Goal: Check status: Check status

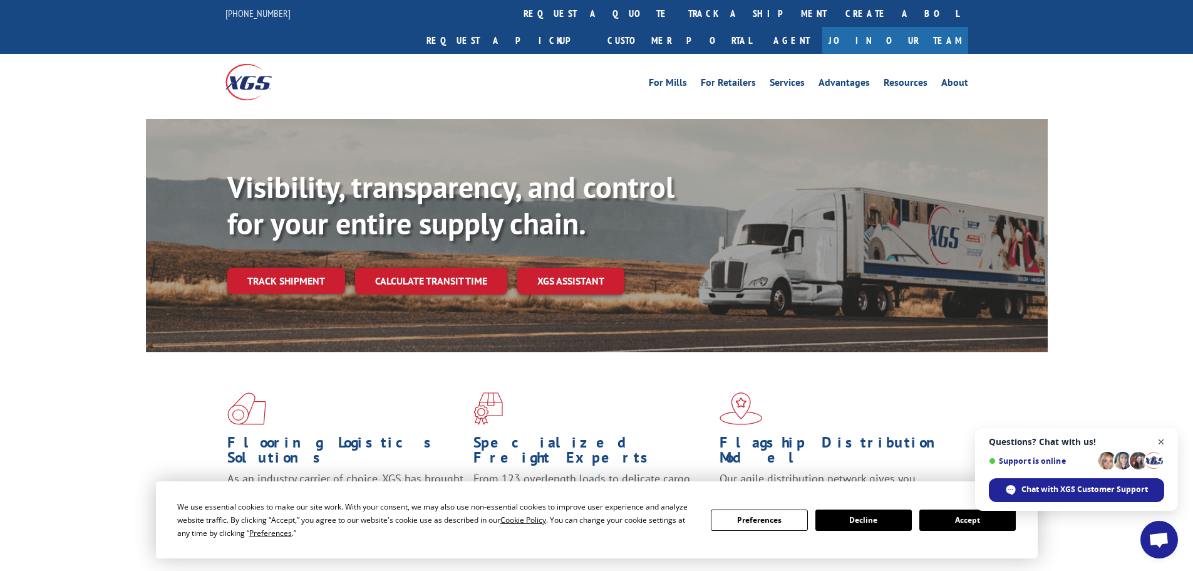
click at [1161, 443] on span "Close chat" at bounding box center [1162, 442] width 16 height 16
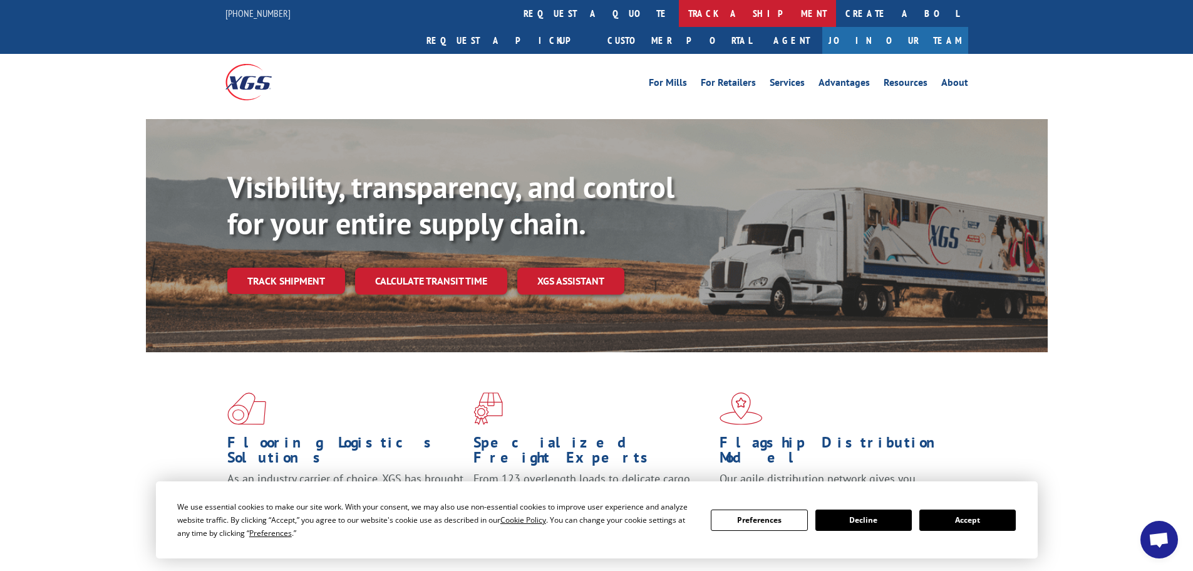
click at [679, 11] on link "track a shipment" at bounding box center [757, 13] width 157 height 27
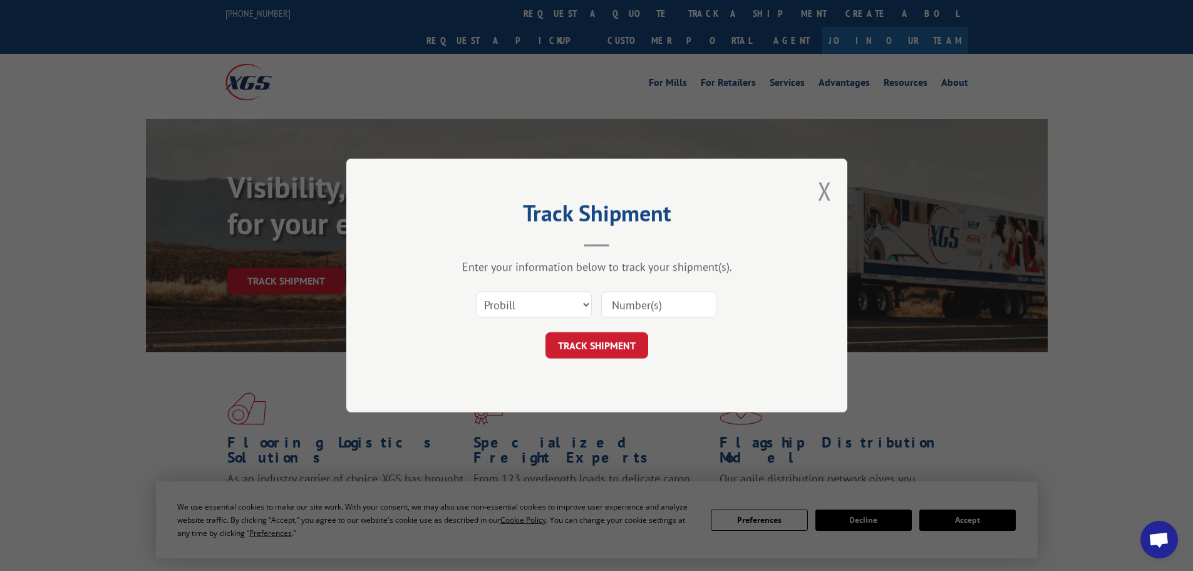
click at [666, 311] on input at bounding box center [658, 304] width 115 height 26
paste input "28531910"
type input "28531910"
click at [611, 351] on button "TRACK SHIPMENT" at bounding box center [597, 345] width 103 height 26
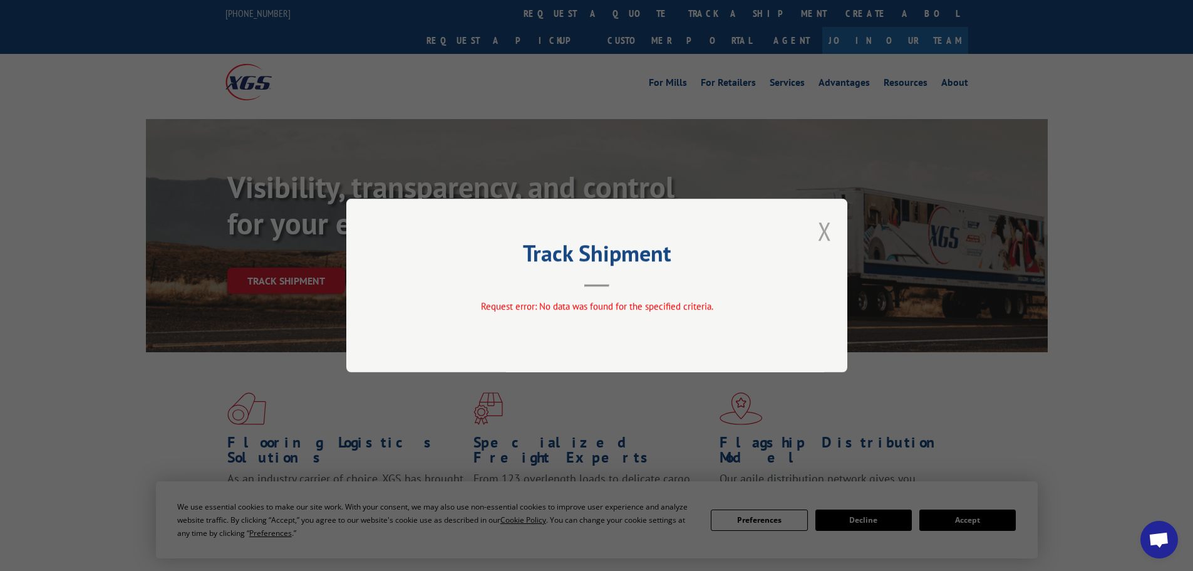
click at [818, 233] on button "Close modal" at bounding box center [825, 230] width 14 height 33
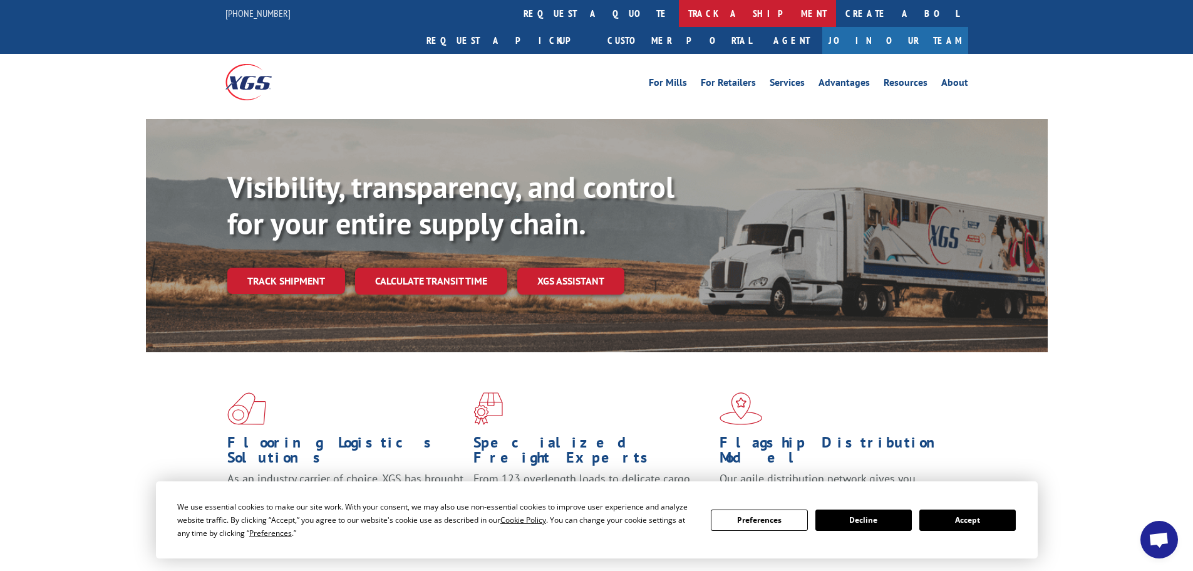
click at [679, 14] on link "track a shipment" at bounding box center [757, 13] width 157 height 27
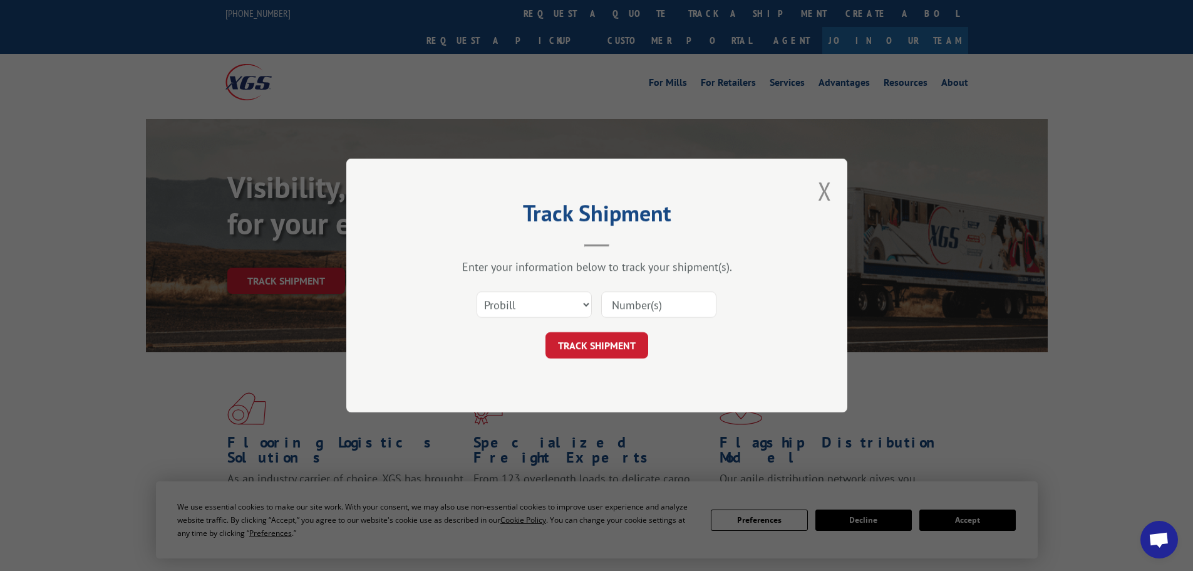
drag, startPoint x: 501, startPoint y: 291, endPoint x: 503, endPoint y: 298, distance: 7.7
click at [503, 298] on div "Select category... Probill BOL PO" at bounding box center [534, 304] width 114 height 29
click at [502, 304] on select "Select category... Probill BOL PO" at bounding box center [534, 304] width 115 height 26
click at [477, 291] on select "Select category... Probill BOL PO" at bounding box center [534, 304] width 115 height 26
click at [522, 305] on select "Select category... Probill BOL PO" at bounding box center [534, 304] width 115 height 26
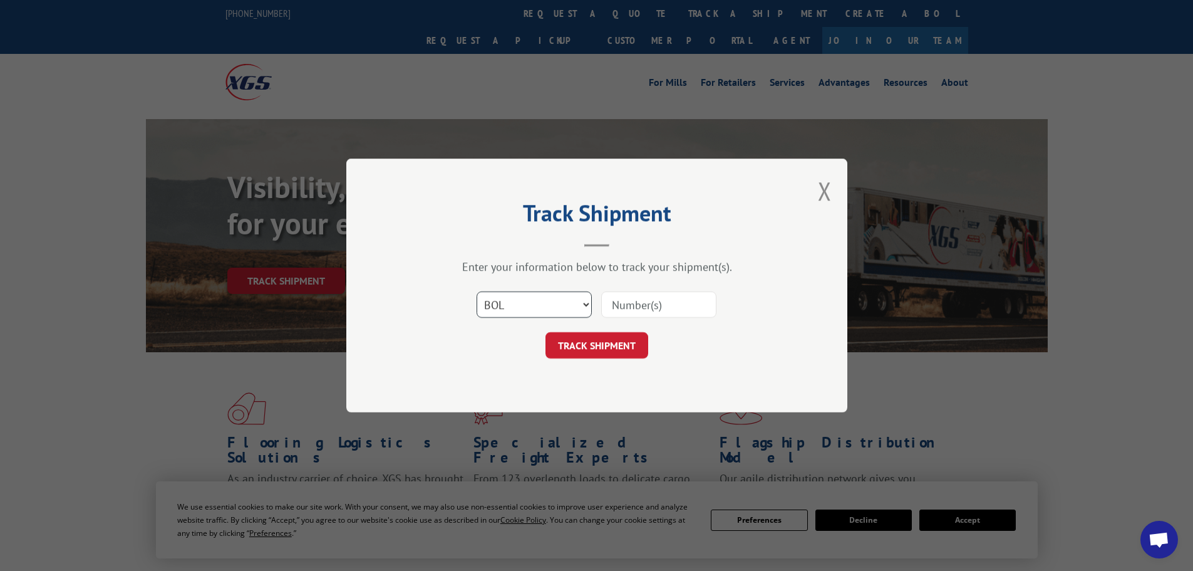
select select "po"
click at [477, 291] on select "Select category... Probill BOL PO" at bounding box center [534, 304] width 115 height 26
click at [650, 313] on input at bounding box center [658, 304] width 115 height 26
paste input "28531910"
type input "28531910"
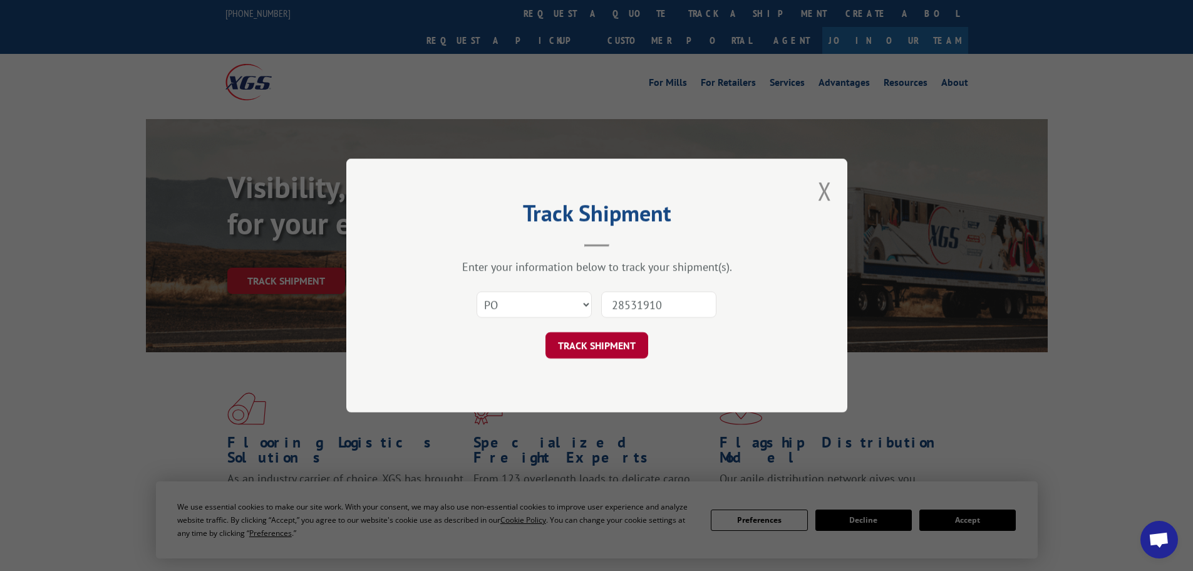
click at [620, 352] on button "TRACK SHIPMENT" at bounding box center [597, 345] width 103 height 26
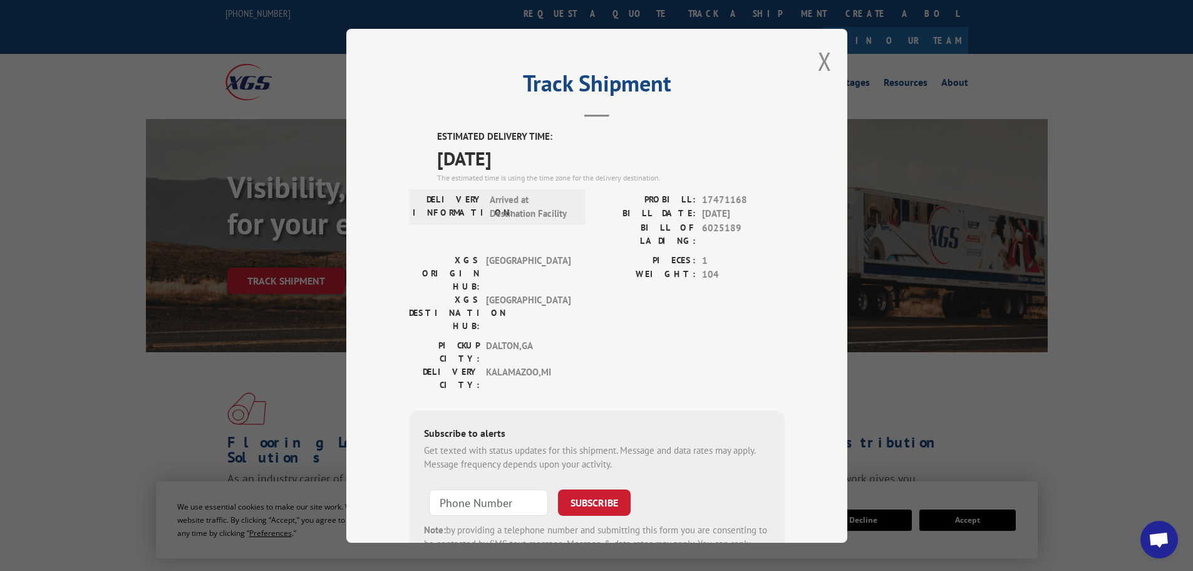
drag, startPoint x: 556, startPoint y: 152, endPoint x: 432, endPoint y: 140, distance: 125.2
click at [432, 140] on div "ESTIMATED DELIVERY TIME: [DATE] The estimated time is using the time zone for t…" at bounding box center [597, 355] width 376 height 450
copy div "ESTIMATED DELIVERY TIME: [DATE]"
click at [821, 65] on button "Close modal" at bounding box center [825, 60] width 14 height 33
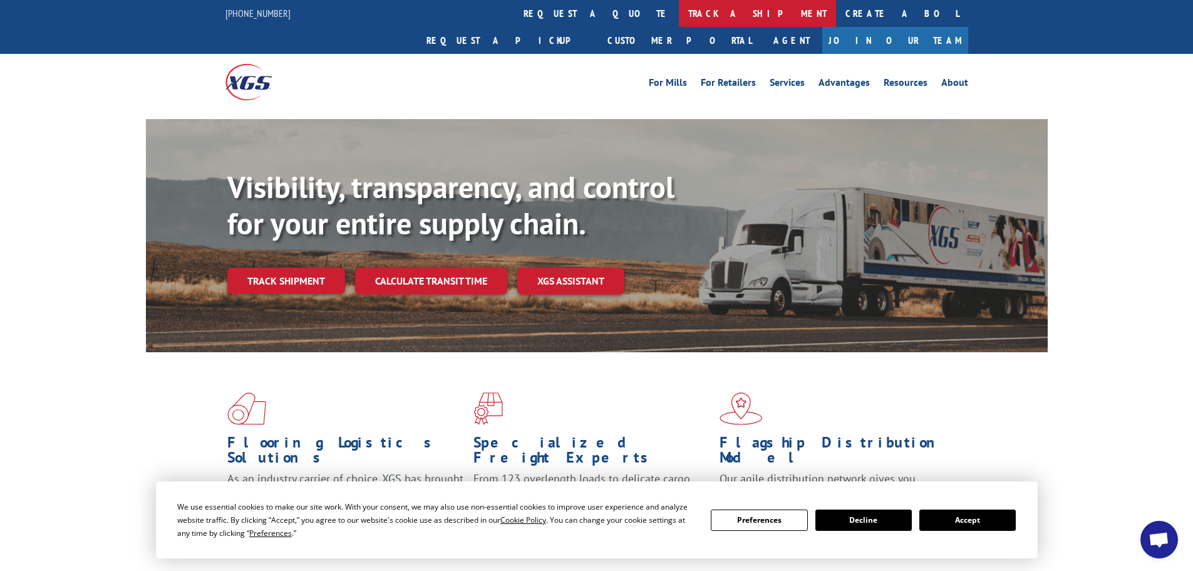
click at [679, 14] on link "track a shipment" at bounding box center [757, 13] width 157 height 27
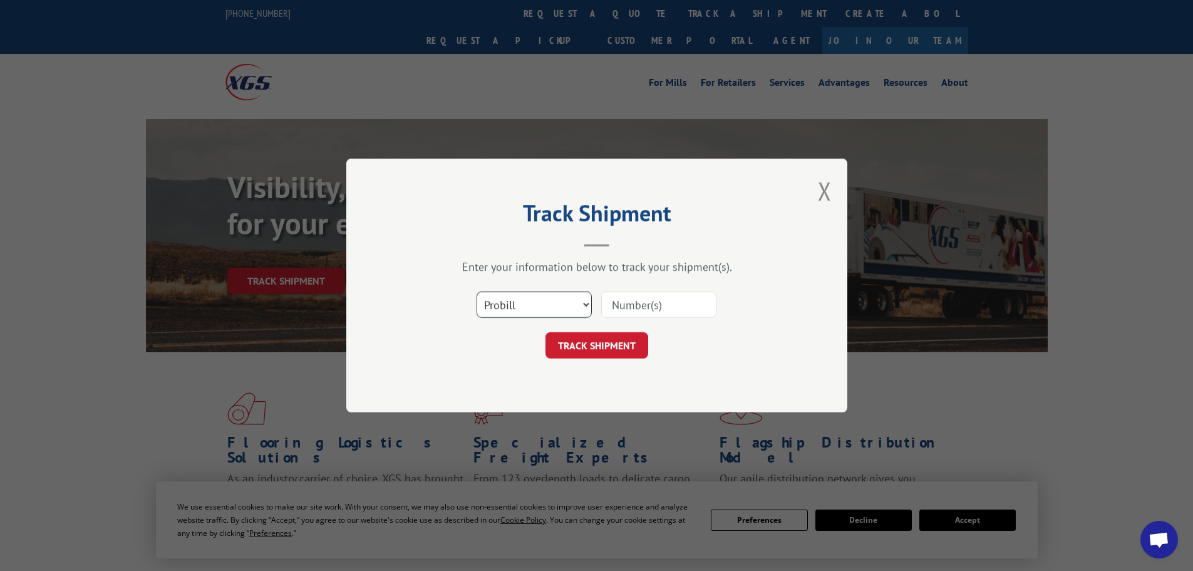
click at [556, 300] on select "Select category... Probill BOL PO" at bounding box center [534, 304] width 115 height 26
select select "po"
click at [477, 291] on select "Select category... Probill BOL PO" at bounding box center [534, 304] width 115 height 26
click at [668, 306] on input at bounding box center [658, 304] width 115 height 26
paste input "28531878"
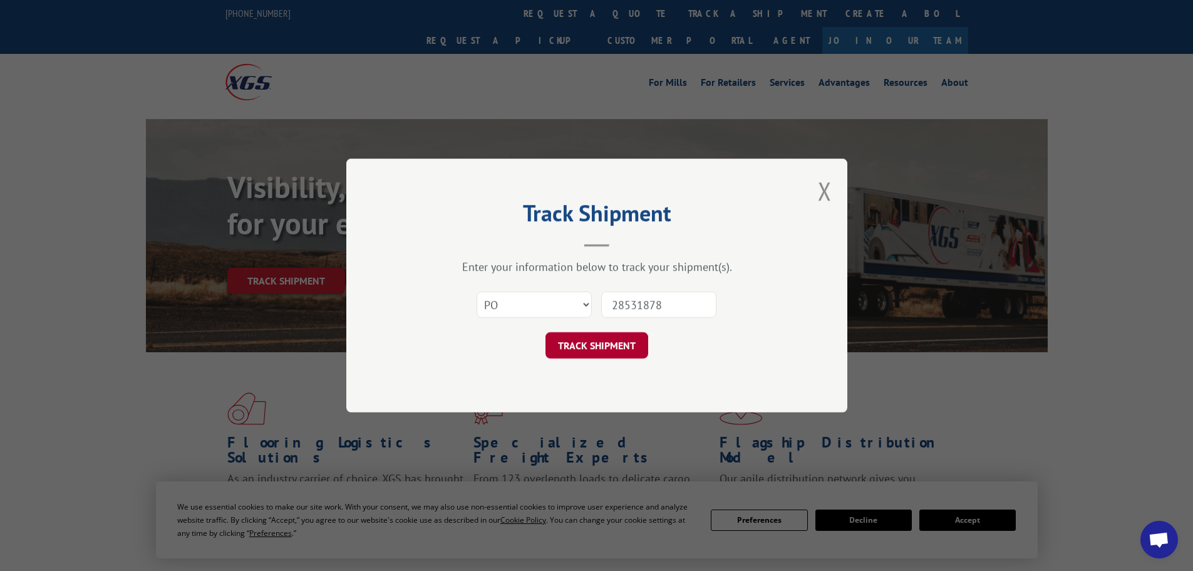
type input "28531878"
click at [621, 346] on button "TRACK SHIPMENT" at bounding box center [597, 345] width 103 height 26
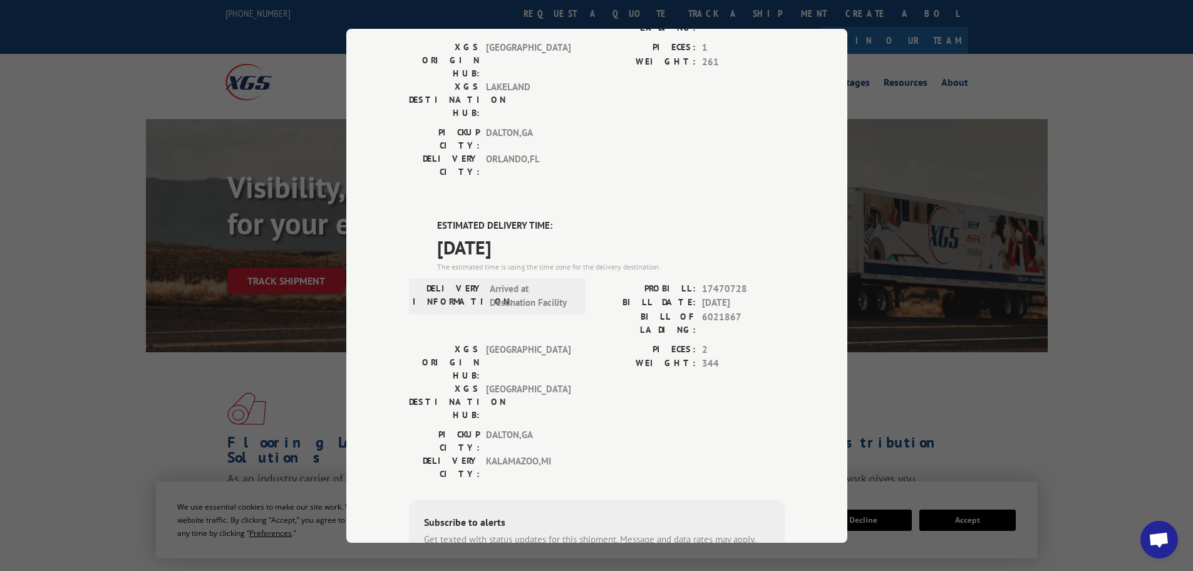
scroll to position [188, 0]
drag, startPoint x: 557, startPoint y: 175, endPoint x: 427, endPoint y: 144, distance: 133.9
click at [427, 218] on div "ESTIMATED DELIVERY TIME: [DATE] The estimated time is using the time zone for t…" at bounding box center [597, 443] width 376 height 450
copy div "ESTIMATED DELIVERY TIME: [DATE]"
